Goal: Use online tool/utility: Utilize a website feature to perform a specific function

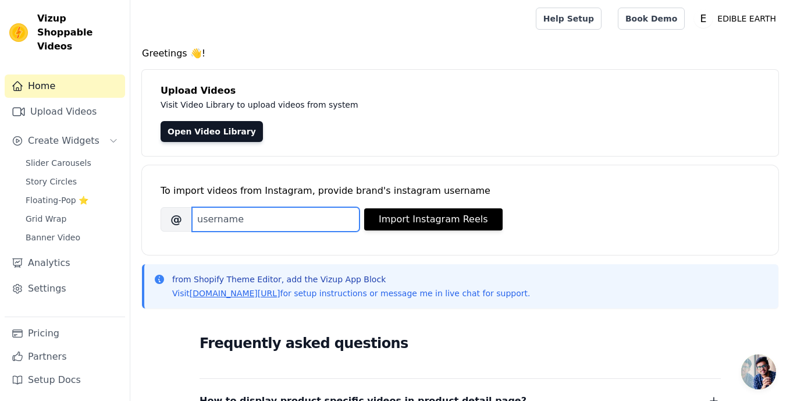
click at [257, 215] on input "Brand's Instagram Username" at bounding box center [276, 219] width 168 height 24
paste input "__edible_earth"
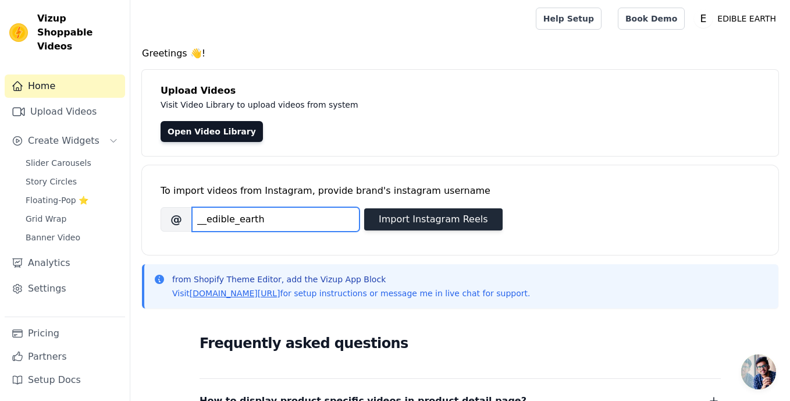
type input "__edible_earth"
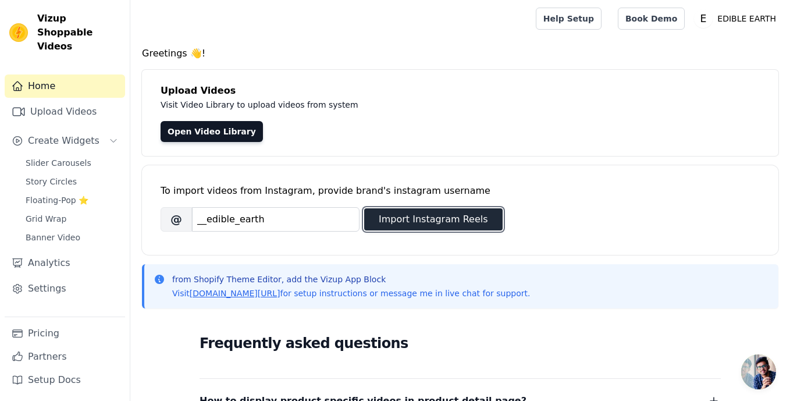
click at [399, 219] on button "Import Instagram Reels" at bounding box center [433, 219] width 138 height 22
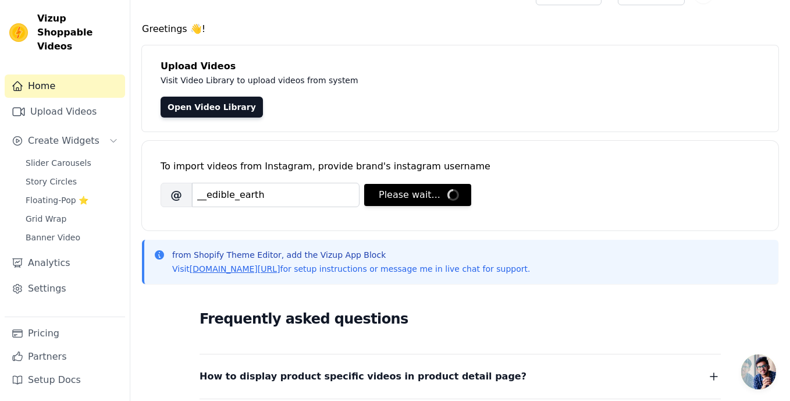
scroll to position [24, 0]
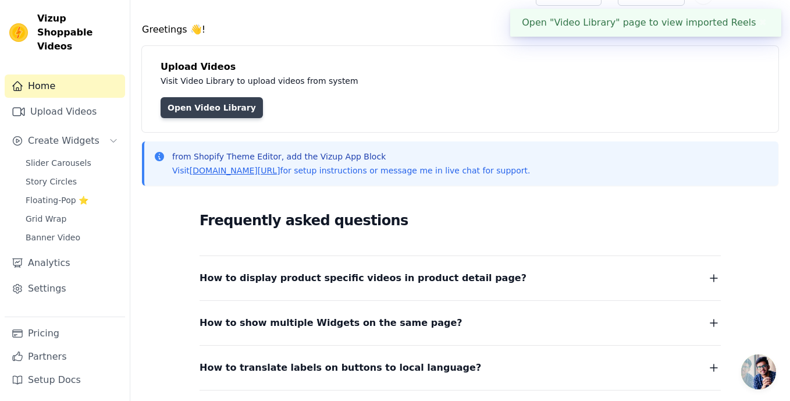
click at [233, 107] on link "Open Video Library" at bounding box center [212, 107] width 102 height 21
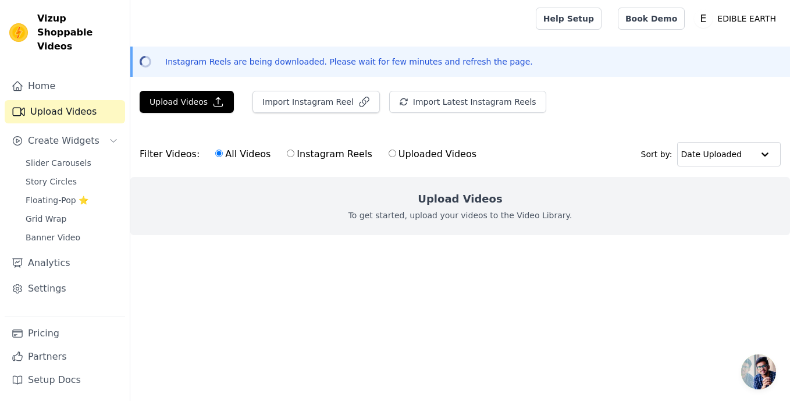
click at [289, 154] on label "Instagram Reels" at bounding box center [329, 154] width 86 height 15
click at [289, 154] on input "Instagram Reels" at bounding box center [291, 153] width 8 height 8
radio input "true"
click at [325, 105] on button "Import Instagram Reel" at bounding box center [315, 102] width 127 height 22
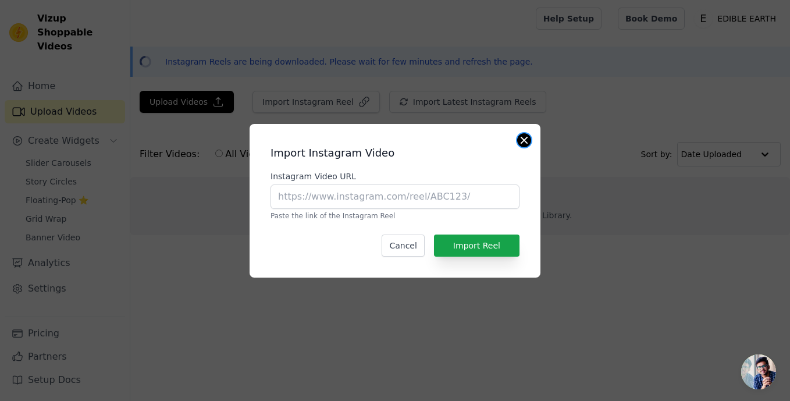
click at [525, 139] on button "Close modal" at bounding box center [524, 140] width 14 height 14
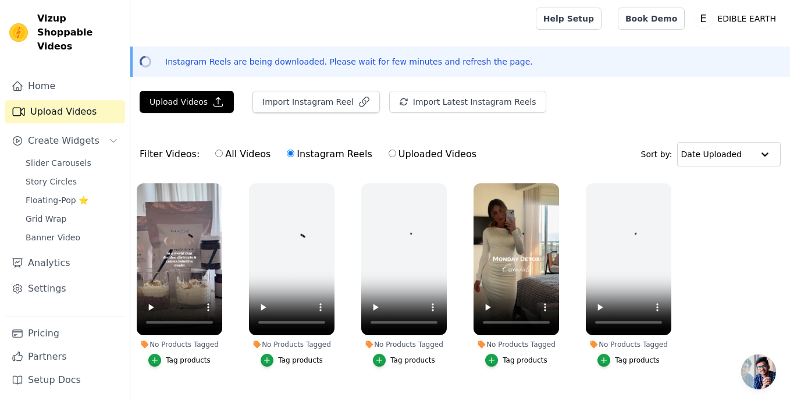
scroll to position [23, 0]
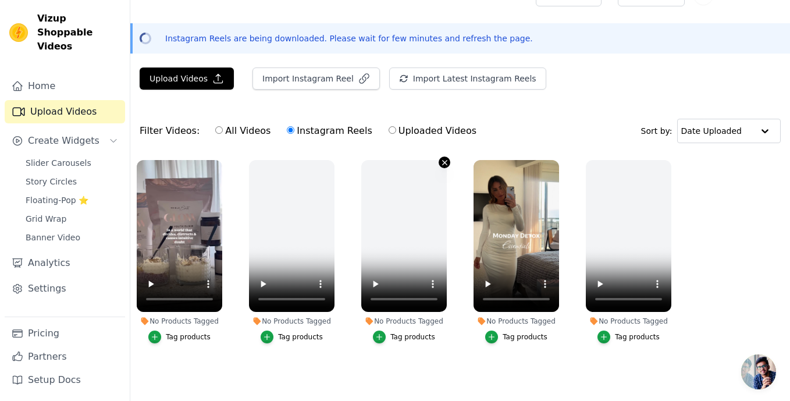
click at [444, 160] on icon "button" at bounding box center [444, 162] width 9 height 9
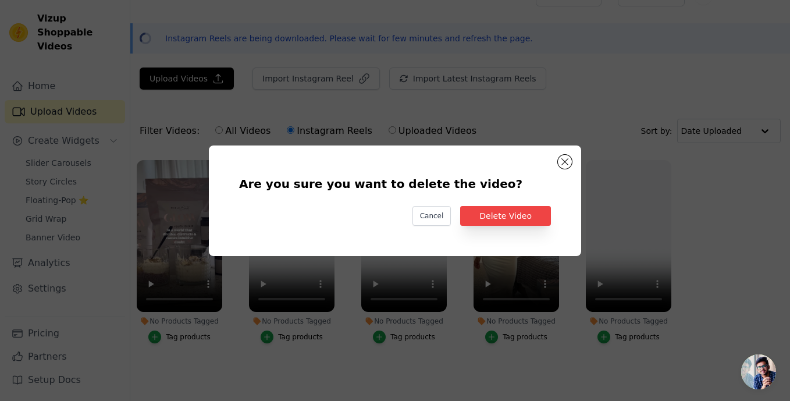
scroll to position [0, 0]
click at [483, 212] on button "Delete Video" at bounding box center [505, 216] width 91 height 20
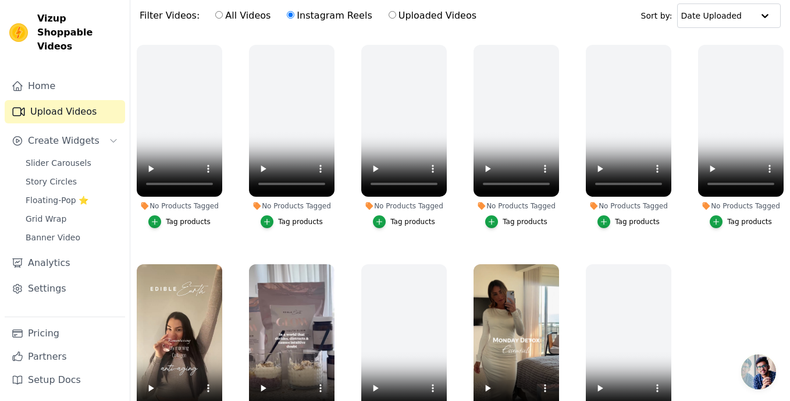
scroll to position [131, 0]
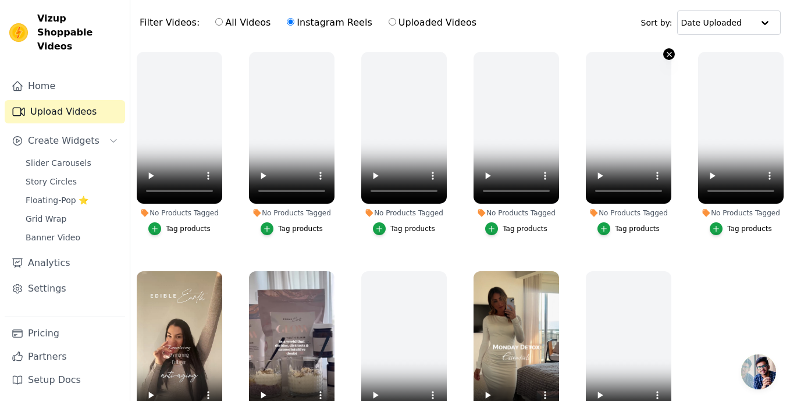
click at [667, 55] on icon "button" at bounding box center [669, 54] width 5 height 5
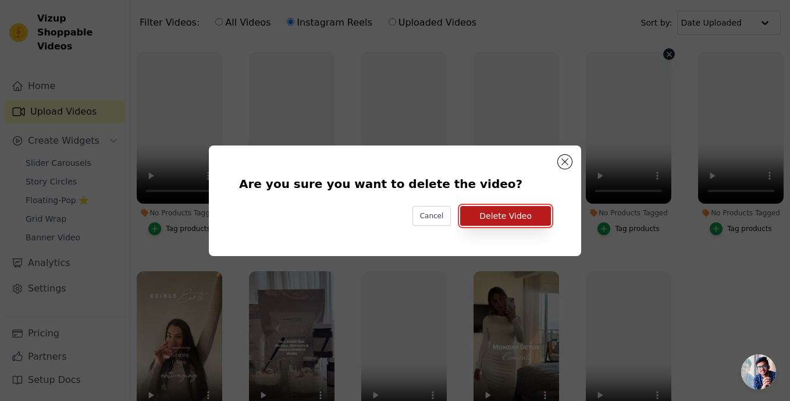
click at [533, 218] on button "Delete Video" at bounding box center [505, 216] width 91 height 20
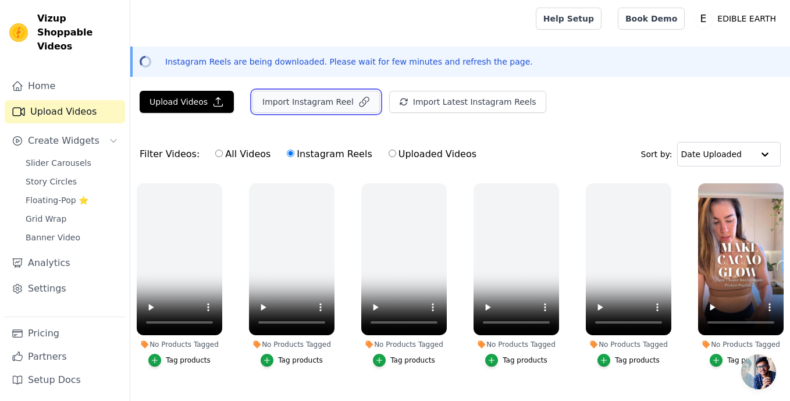
click at [305, 105] on button "Import Instagram Reel" at bounding box center [315, 102] width 127 height 22
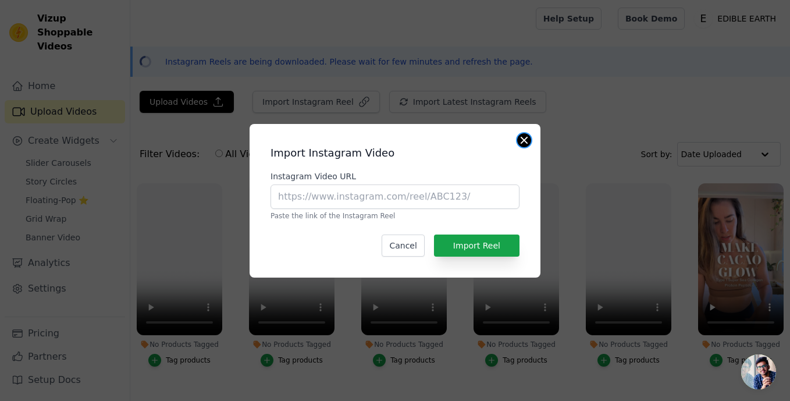
click at [525, 139] on button "Close modal" at bounding box center [524, 140] width 14 height 14
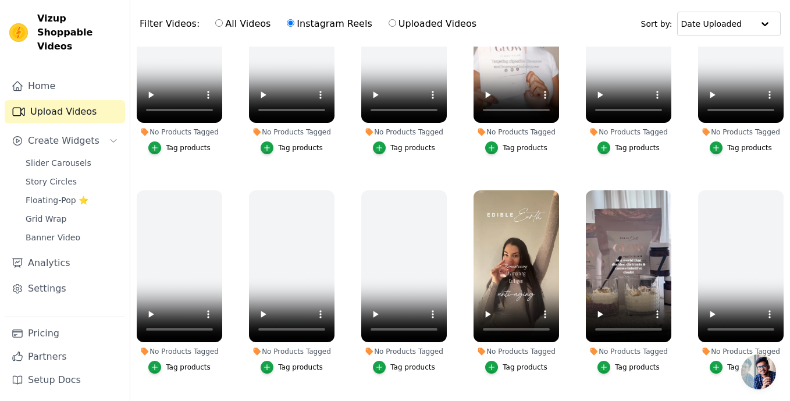
scroll to position [733, 0]
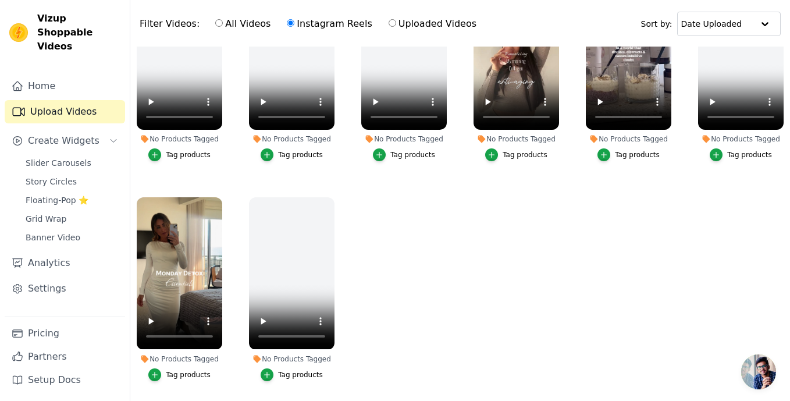
click at [227, 265] on div "No Products Tagged Tag products" at bounding box center [179, 291] width 98 height 201
click at [74, 157] on span "Slider Carousels" at bounding box center [59, 163] width 66 height 12
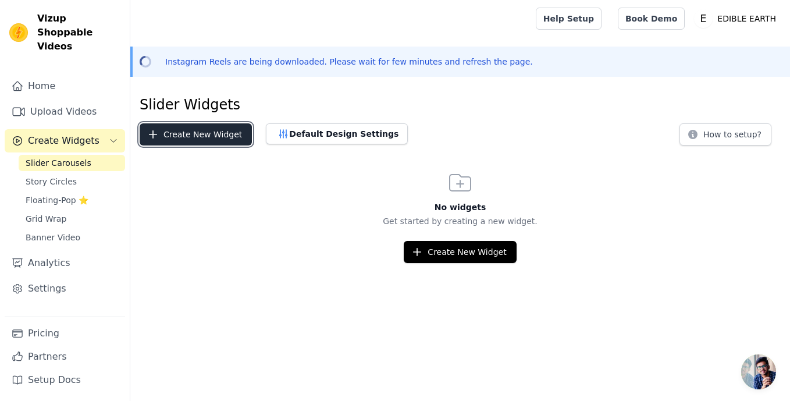
click at [204, 133] on button "Create New Widget" at bounding box center [196, 134] width 112 height 22
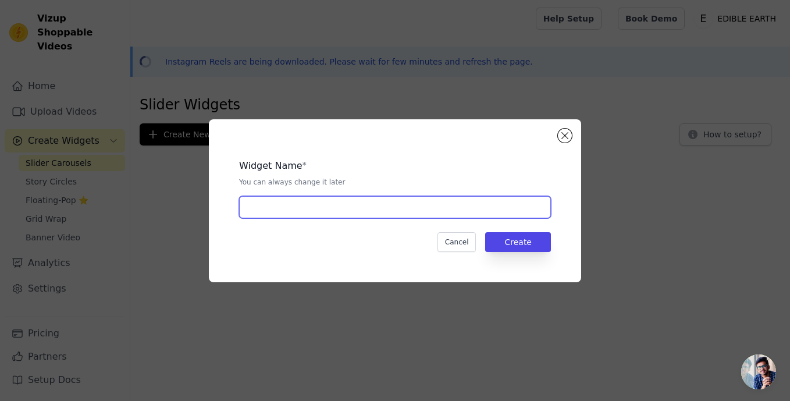
click at [314, 206] on input "text" at bounding box center [395, 207] width 312 height 22
type input "Homepage Slider"
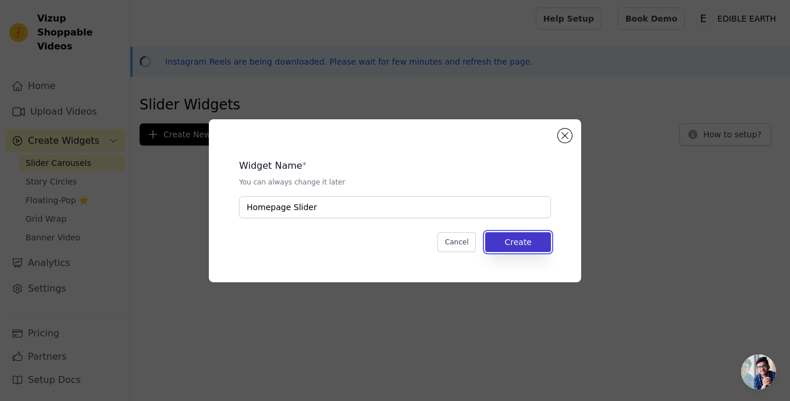
click at [507, 241] on button "Create" at bounding box center [518, 242] width 66 height 20
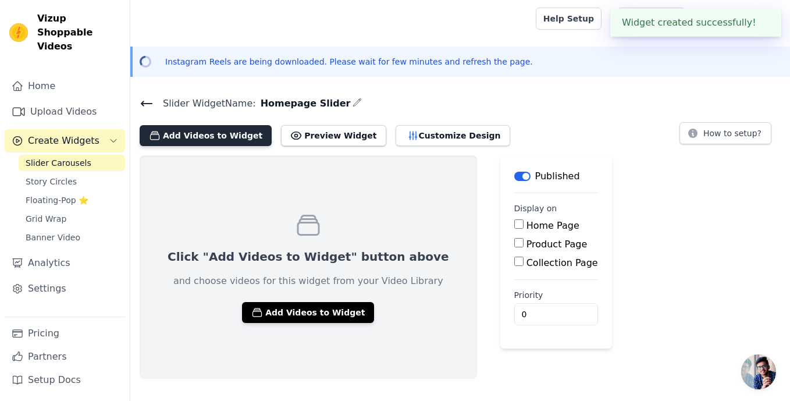
click at [216, 136] on button "Add Videos to Widget" at bounding box center [206, 135] width 132 height 21
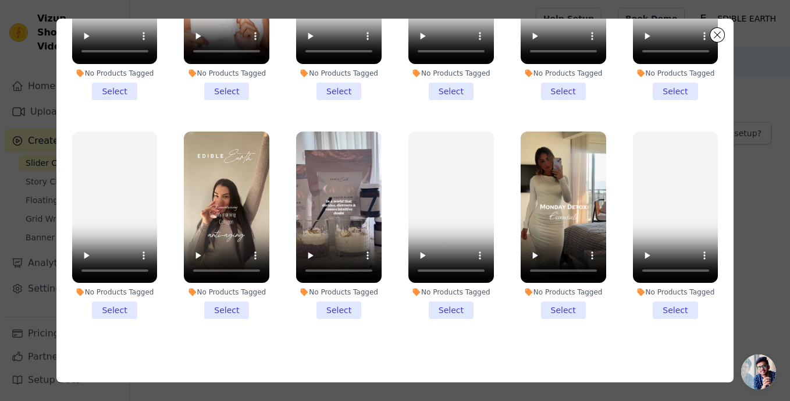
scroll to position [86, 0]
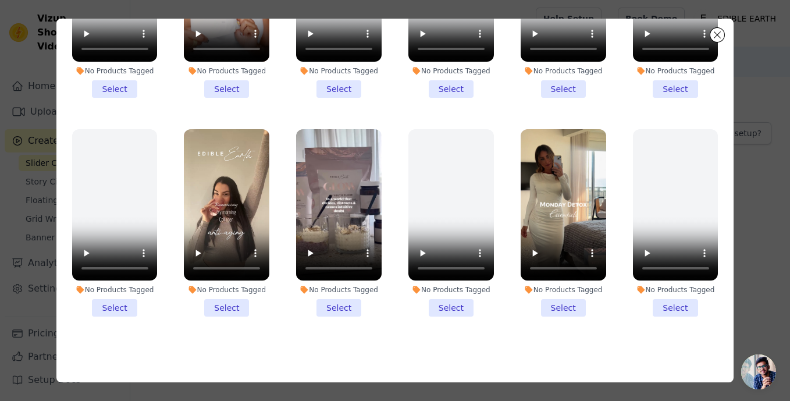
click at [565, 307] on li "No Products Tagged Select" at bounding box center [564, 223] width 86 height 188
click at [0, 0] on input "No Products Tagged Select" at bounding box center [0, 0] width 0 height 0
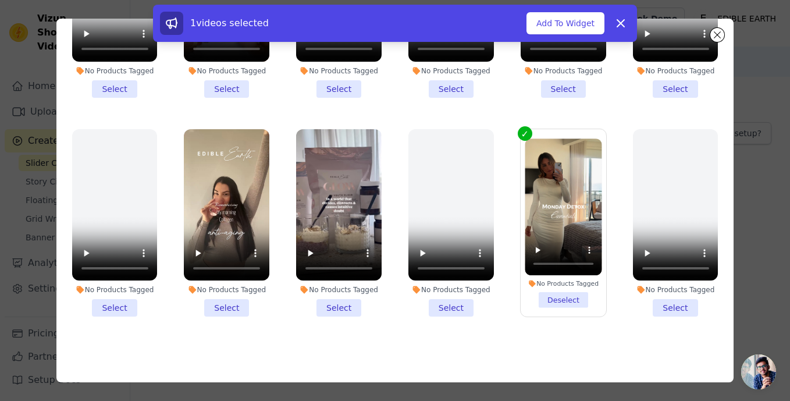
click at [231, 307] on li "No Products Tagged Select" at bounding box center [227, 223] width 86 height 188
click at [0, 0] on input "No Products Tagged Select" at bounding box center [0, 0] width 0 height 0
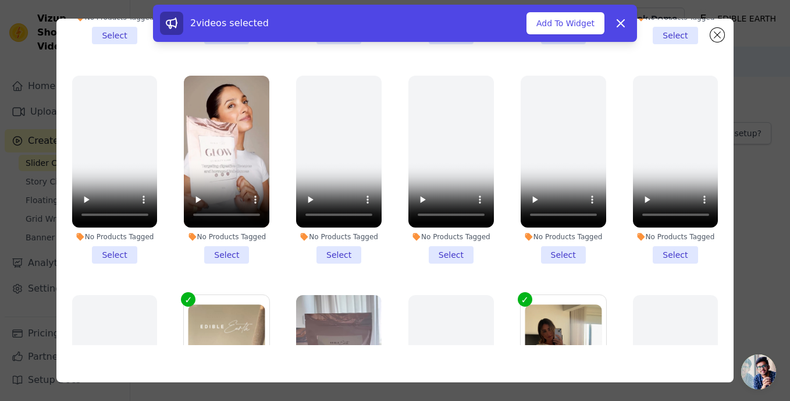
scroll to position [782, 0]
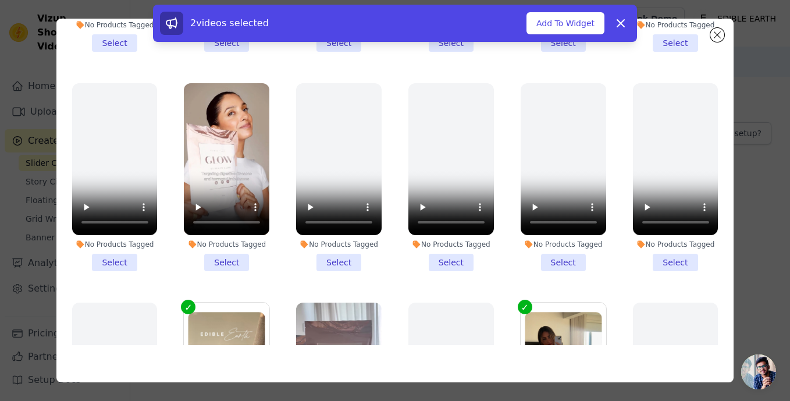
click at [228, 263] on li "No Products Tagged Select" at bounding box center [227, 177] width 86 height 188
click at [0, 0] on input "No Products Tagged Select" at bounding box center [0, 0] width 0 height 0
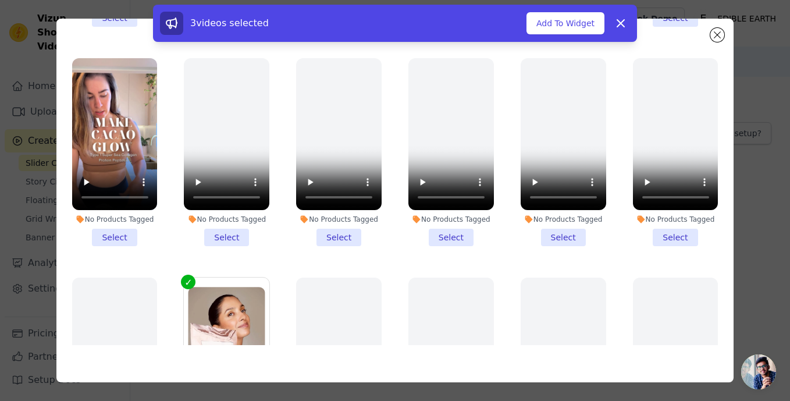
scroll to position [586, 0]
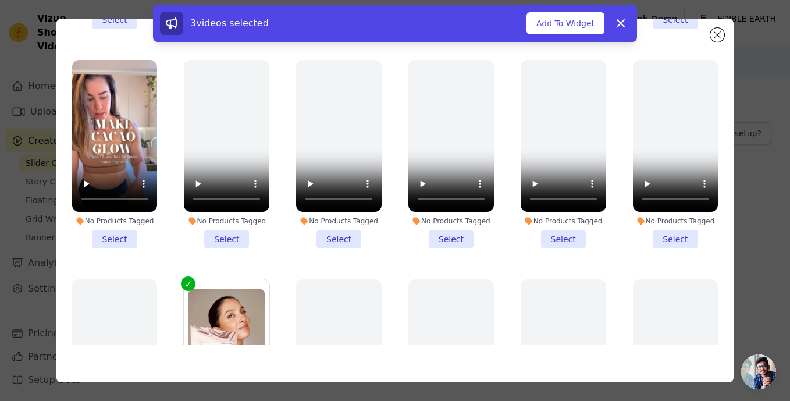
click at [117, 236] on li "No Products Tagged Select" at bounding box center [115, 154] width 86 height 188
click at [0, 0] on input "No Products Tagged Select" at bounding box center [0, 0] width 0 height 0
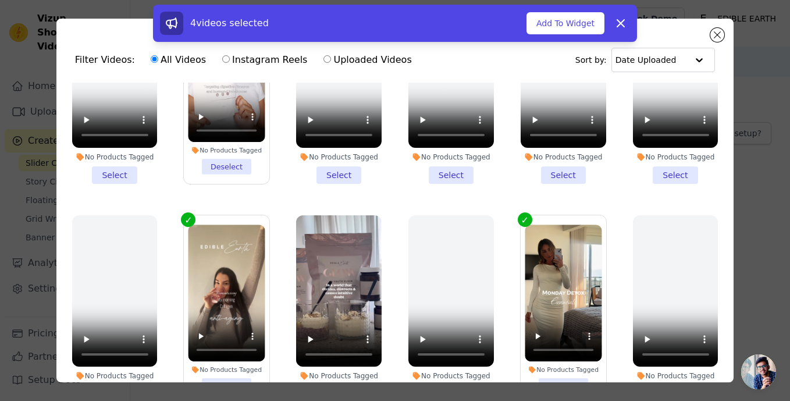
scroll to position [101, 0]
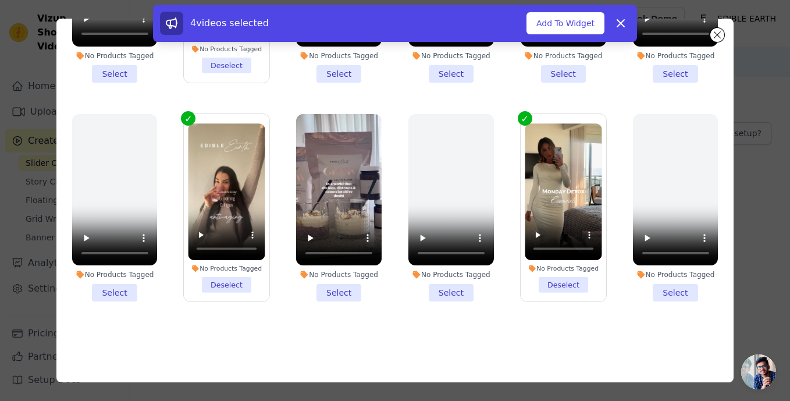
click at [336, 293] on li "No Products Tagged Select" at bounding box center [339, 208] width 86 height 188
click at [0, 0] on input "No Products Tagged Select" at bounding box center [0, 0] width 0 height 0
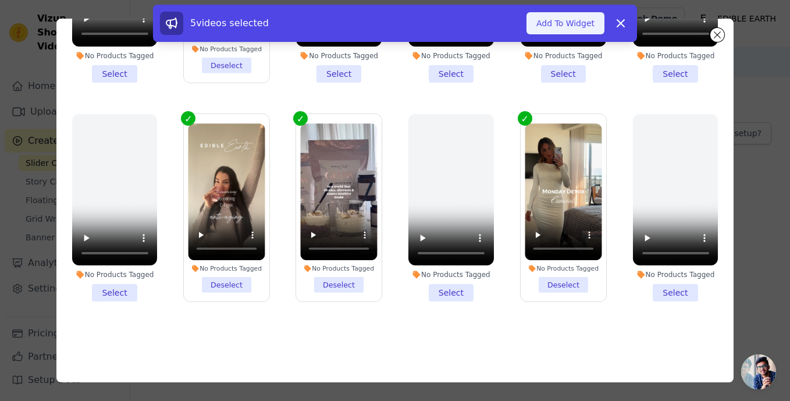
click at [574, 27] on button "Add To Widget" at bounding box center [565, 23] width 78 height 22
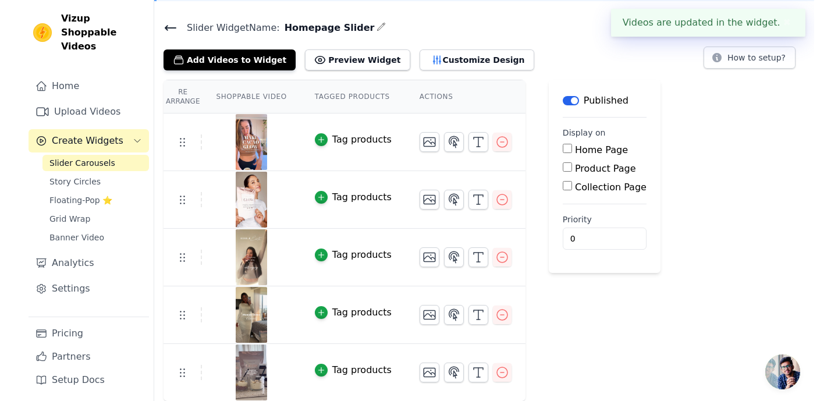
scroll to position [76, 0]
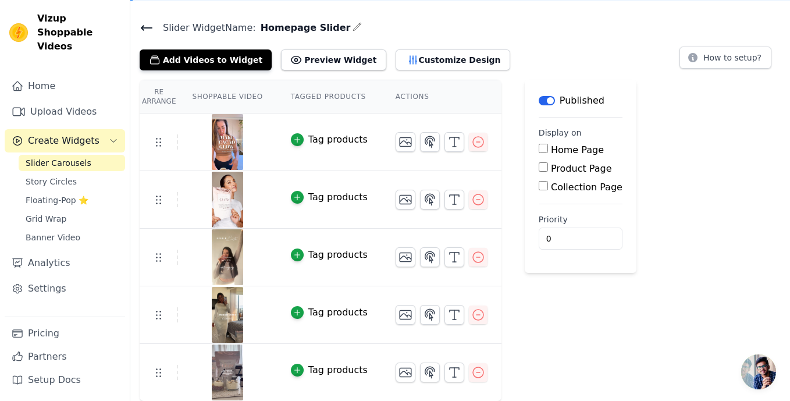
click at [542, 148] on input "Home Page" at bounding box center [543, 148] width 9 height 9
checkbox input "true"
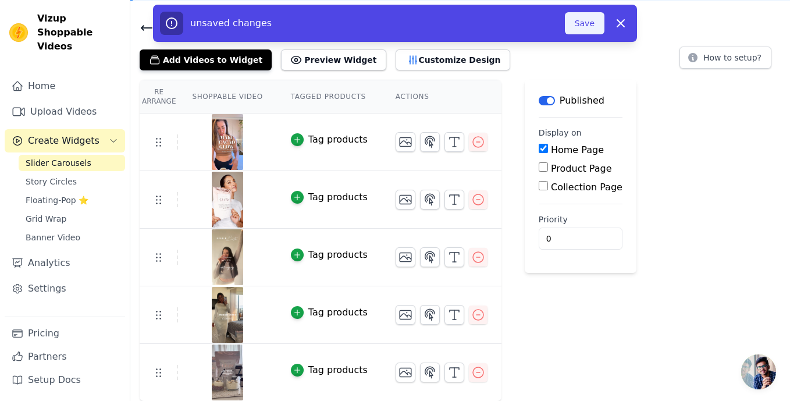
click at [590, 24] on button "Save" at bounding box center [585, 23] width 40 height 22
